Goal: Check status: Check status

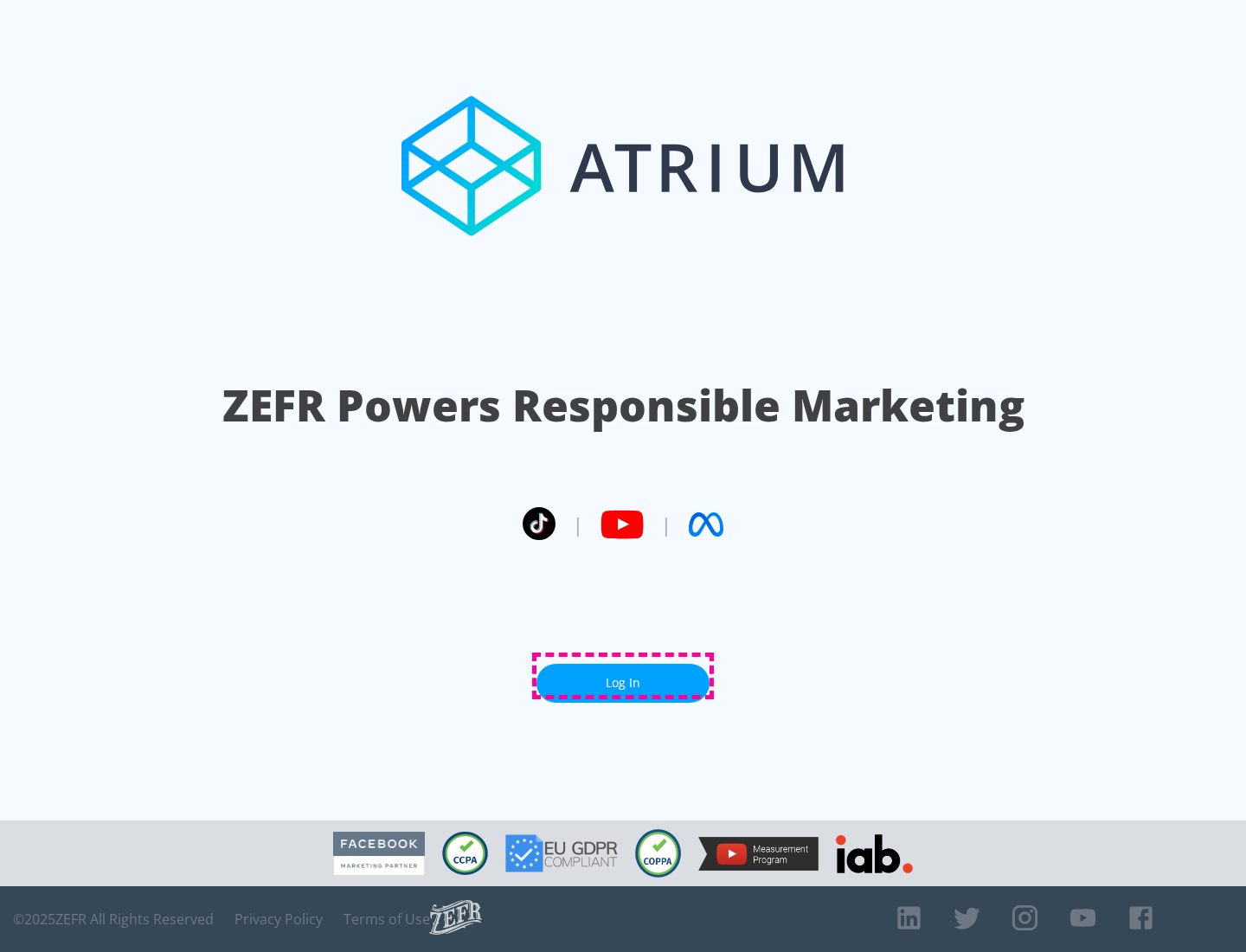
click at [623, 675] on link "Log In" at bounding box center [623, 683] width 173 height 39
